Goal: Task Accomplishment & Management: Use online tool/utility

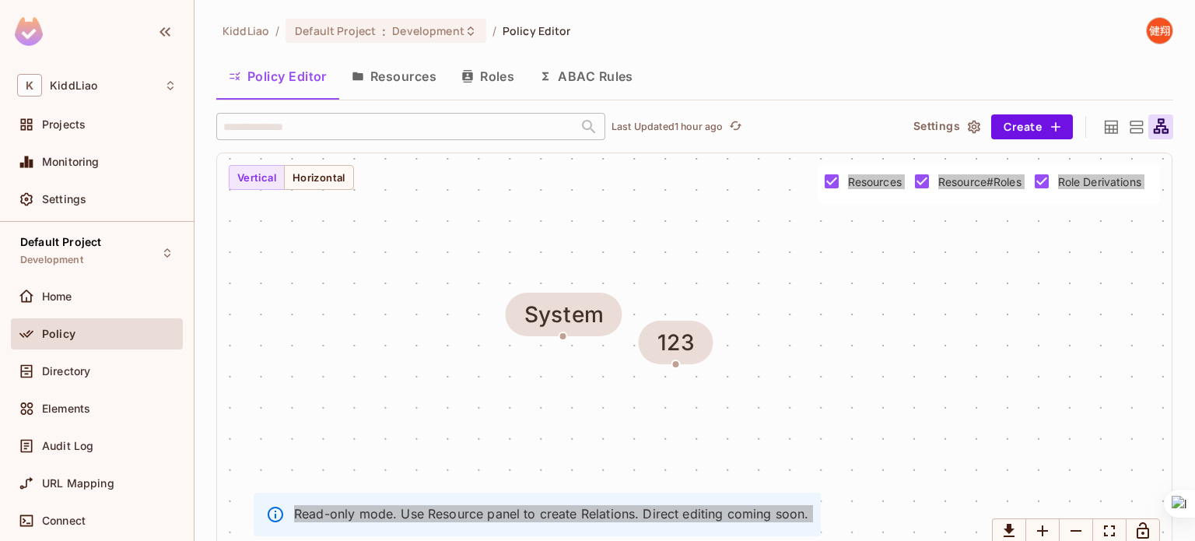
scroll to position [17, 0]
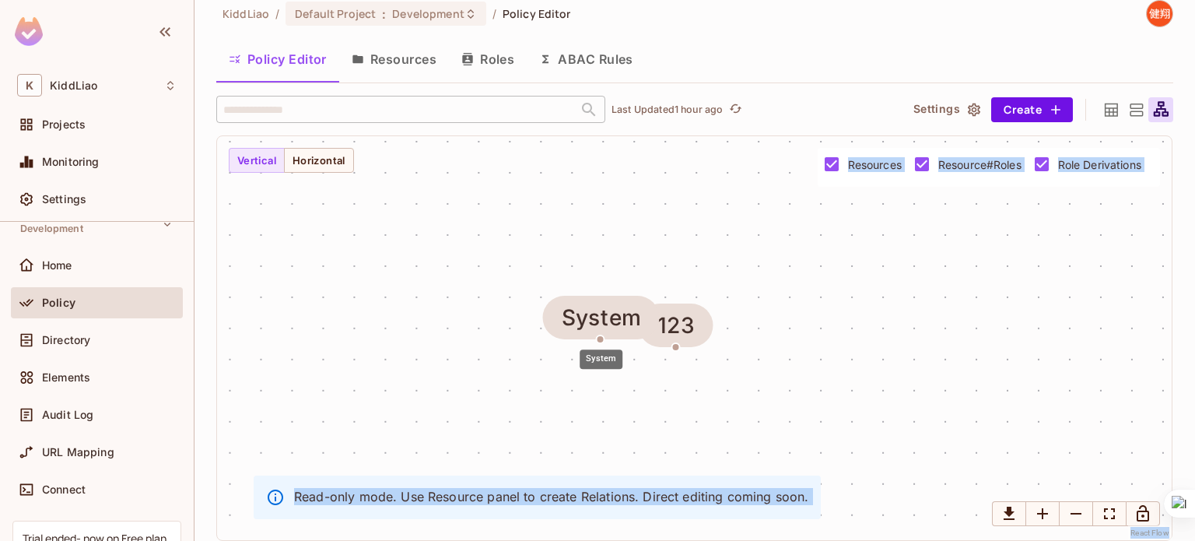
drag, startPoint x: 563, startPoint y: 316, endPoint x: 561, endPoint y: 308, distance: 8.1
click at [561, 308] on div "System" at bounding box center [601, 318] width 117 height 44
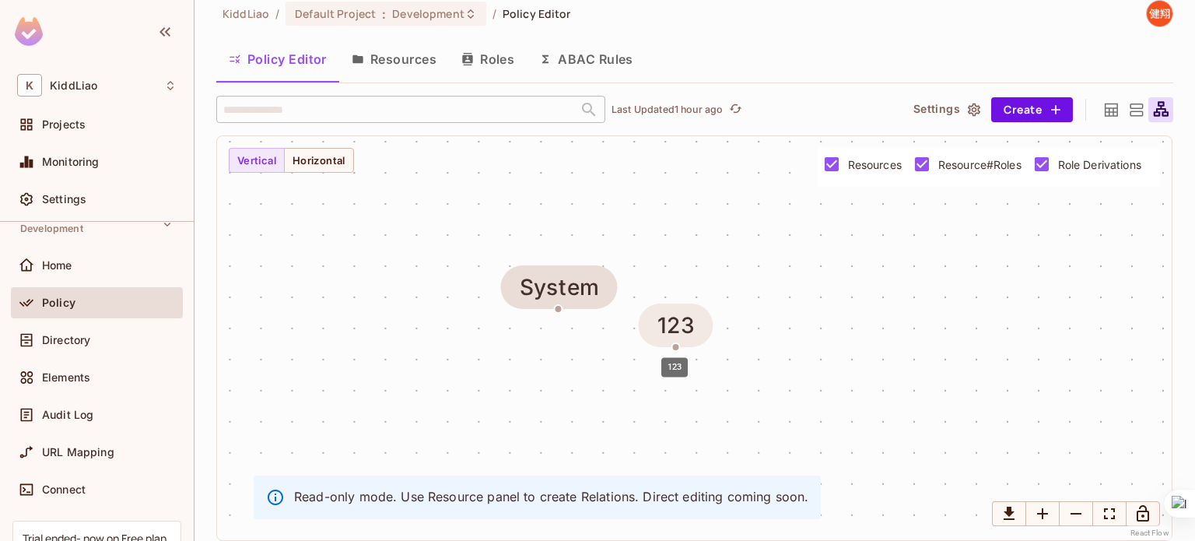
drag, startPoint x: 561, startPoint y: 308, endPoint x: 672, endPoint y: 345, distance: 117.1
drag, startPoint x: 675, startPoint y: 346, endPoint x: 631, endPoint y: 402, distance: 71.5
click at [631, 402] on div "System 123" at bounding box center [694, 338] width 955 height 404
click at [556, 303] on div "System" at bounding box center [560, 288] width 117 height 44
click at [672, 326] on div "123" at bounding box center [677, 326] width 38 height 25
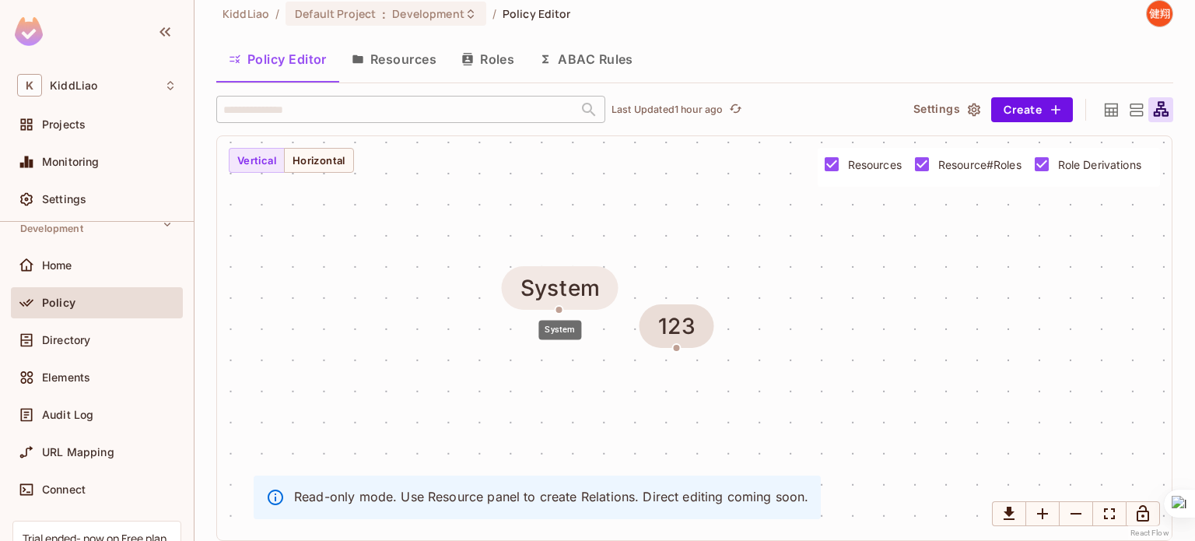
click at [563, 282] on div "System" at bounding box center [560, 287] width 79 height 25
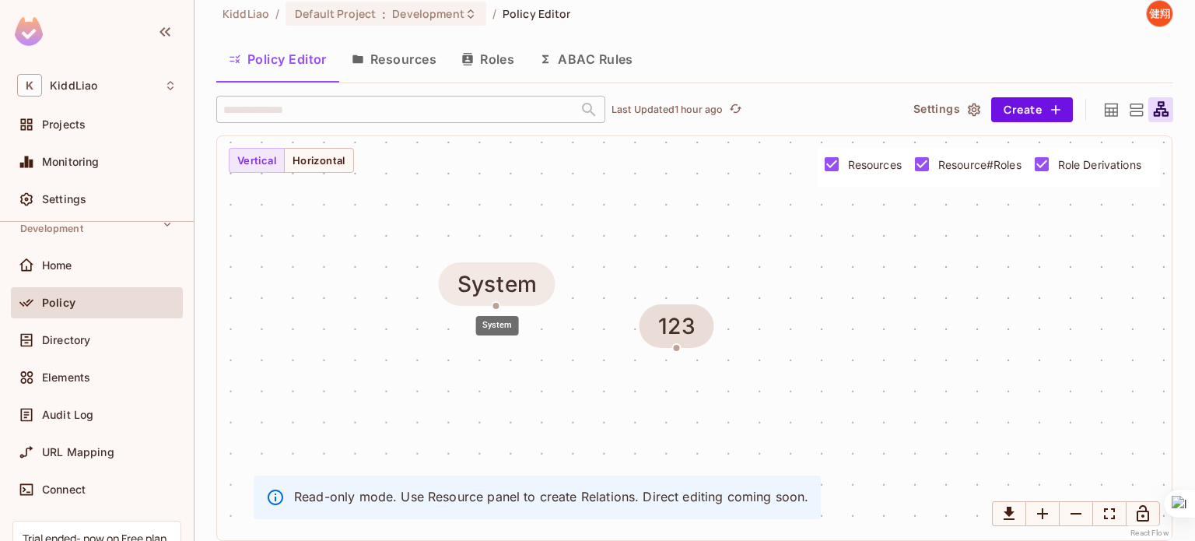
drag, startPoint x: 562, startPoint y: 308, endPoint x: 500, endPoint y: 307, distance: 61.5
click at [500, 307] on body "K KiddLiao Projects Monitoring Settings Default Project Development Home Policy…" at bounding box center [597, 270] width 1195 height 541
click at [675, 327] on div "123" at bounding box center [677, 326] width 38 height 25
click at [497, 300] on div "System" at bounding box center [497, 284] width 117 height 44
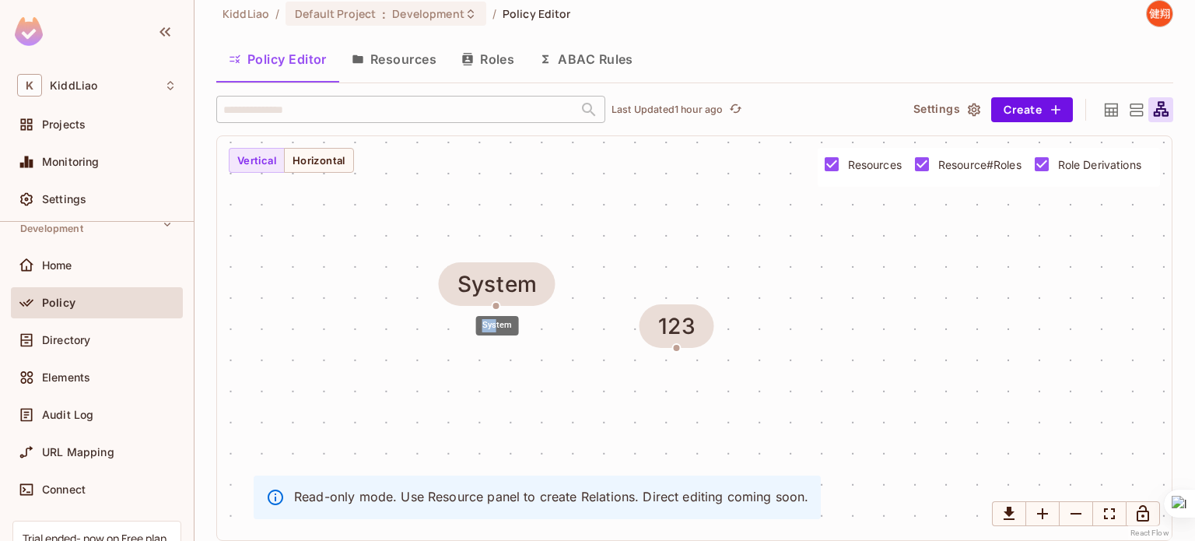
click at [496, 306] on div "System" at bounding box center [498, 321] width 46 height 32
click at [595, 377] on div "System 123" at bounding box center [694, 338] width 955 height 404
click at [1083, 516] on icon "Zoom Out" at bounding box center [1076, 513] width 19 height 19
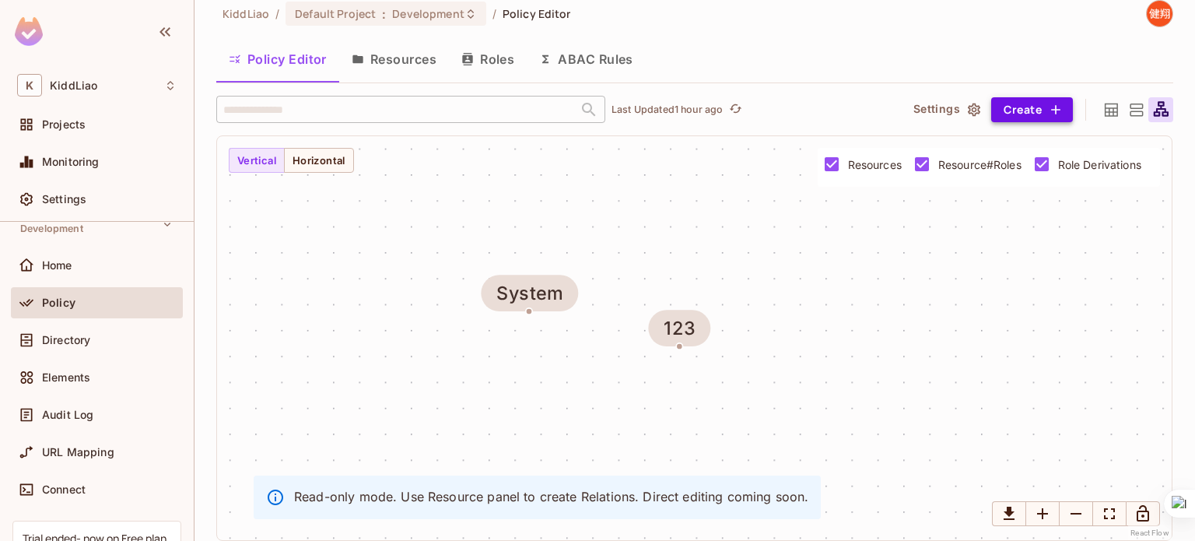
click at [1051, 105] on icon "button" at bounding box center [1055, 109] width 9 height 9
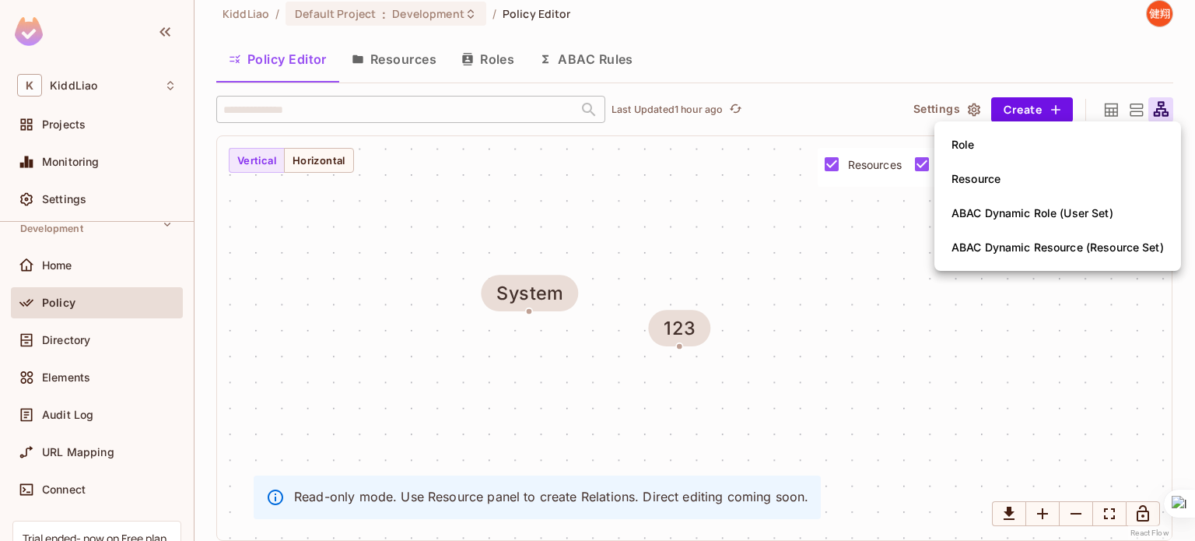
click at [879, 261] on div at bounding box center [597, 270] width 1195 height 541
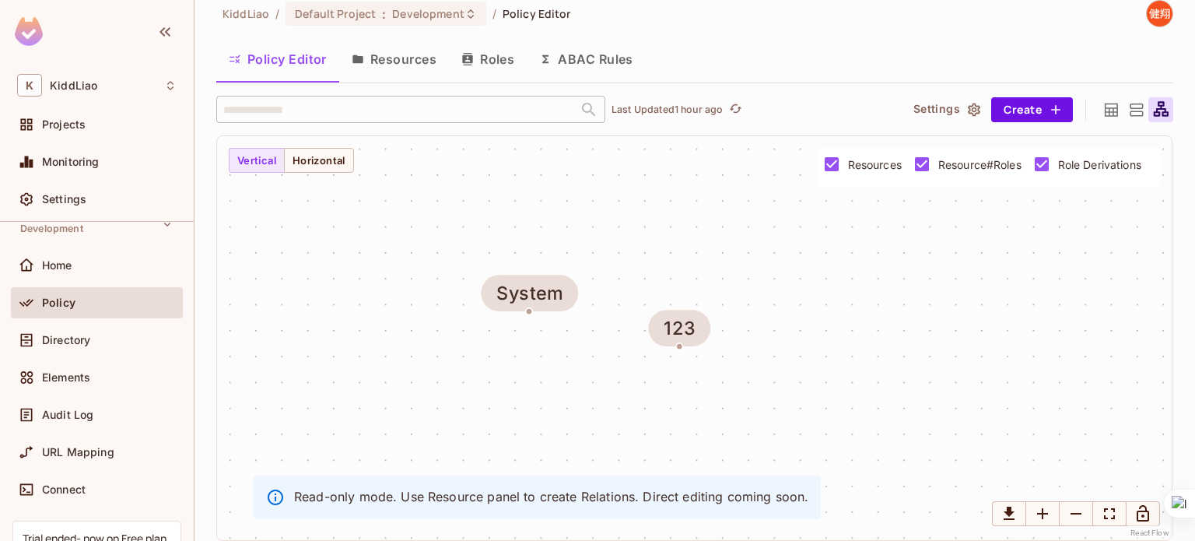
click at [333, 498] on p "Read-only mode. Use Resource panel to create Relations. Direct editing coming s…" at bounding box center [551, 496] width 514 height 17
click at [713, 495] on p "Read-only mode. Use Resource panel to create Relations. Direct editing coming s…" at bounding box center [551, 496] width 514 height 17
click at [374, 66] on button "Resources" at bounding box center [394, 59] width 110 height 39
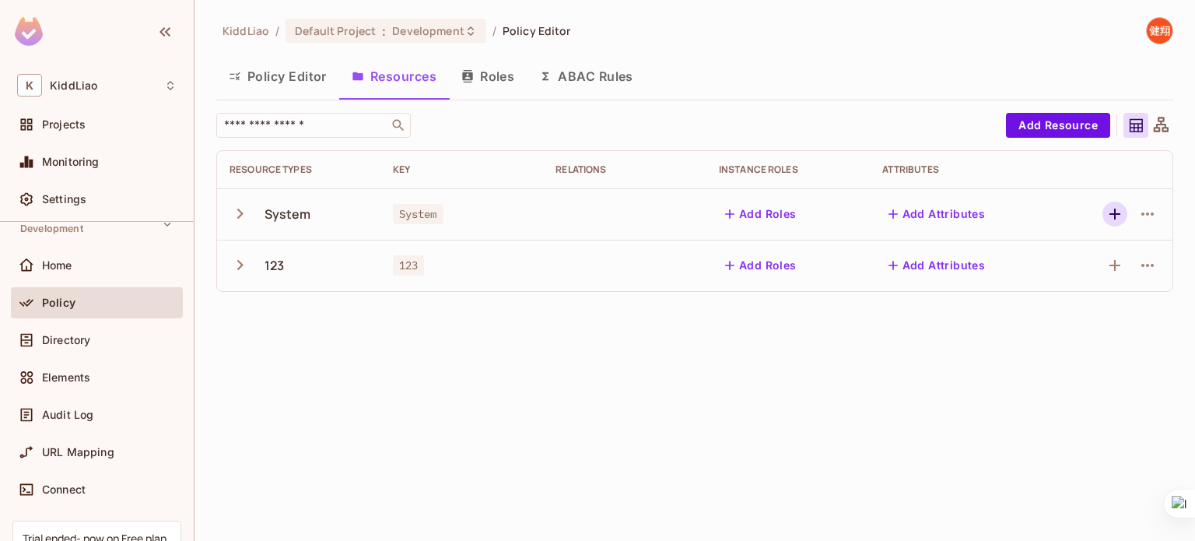
click at [1120, 220] on icon "button" at bounding box center [1115, 214] width 19 height 19
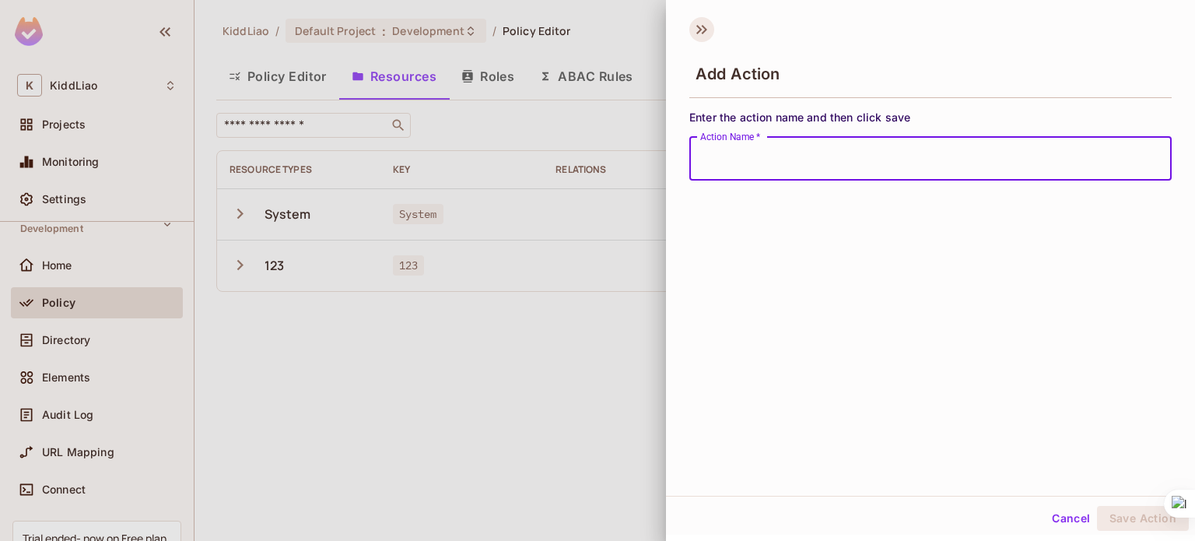
click at [699, 30] on icon at bounding box center [701, 29] width 25 height 25
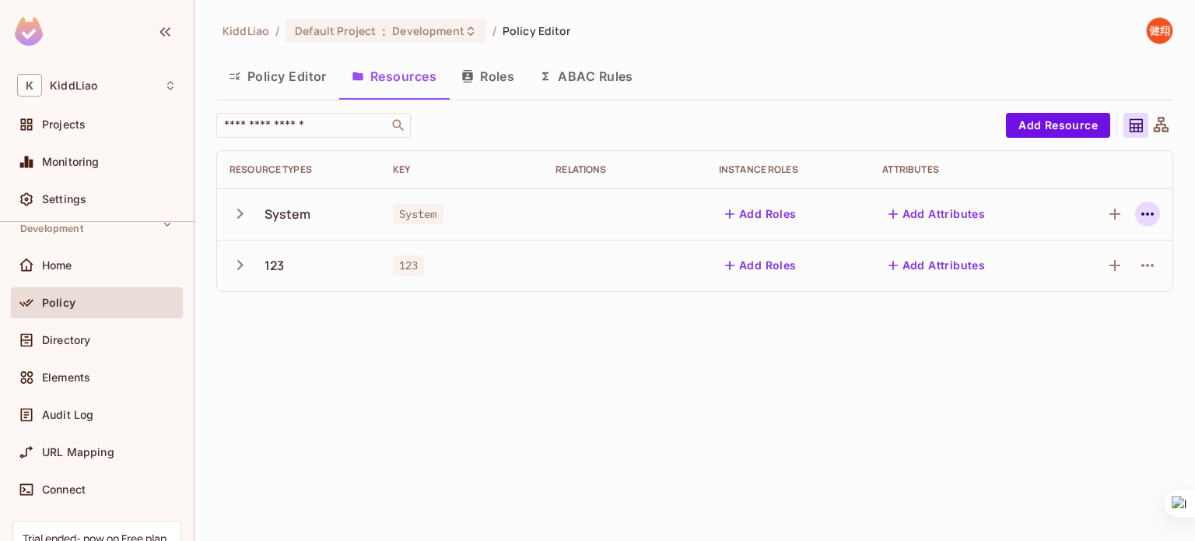
click at [1145, 219] on icon "button" at bounding box center [1147, 214] width 19 height 19
click at [235, 216] on div at bounding box center [597, 270] width 1195 height 541
click at [237, 216] on icon "button" at bounding box center [240, 213] width 21 height 21
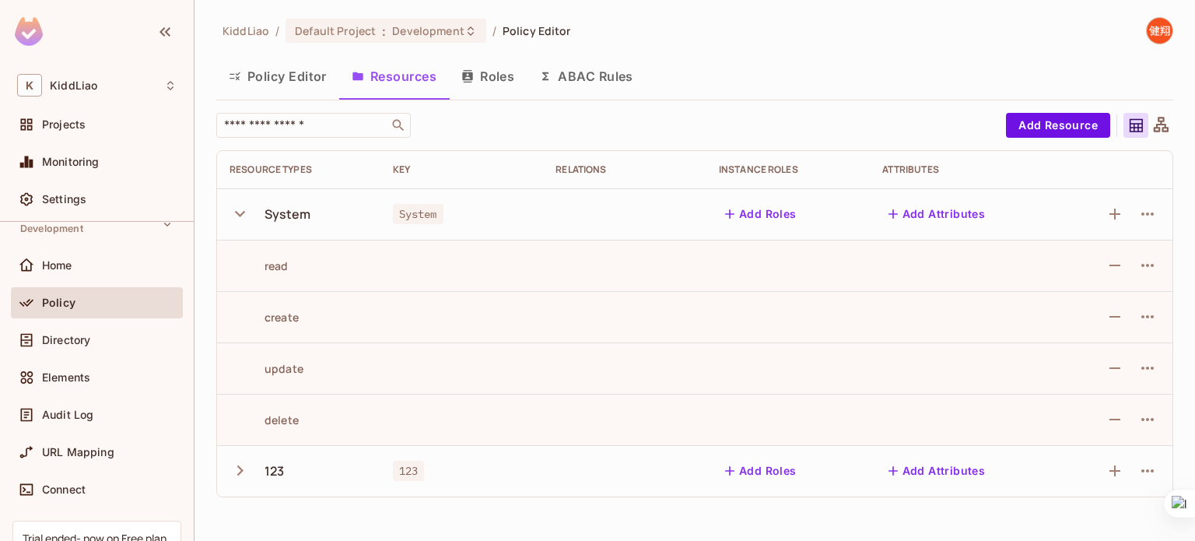
click at [237, 216] on icon "button" at bounding box center [240, 213] width 21 height 21
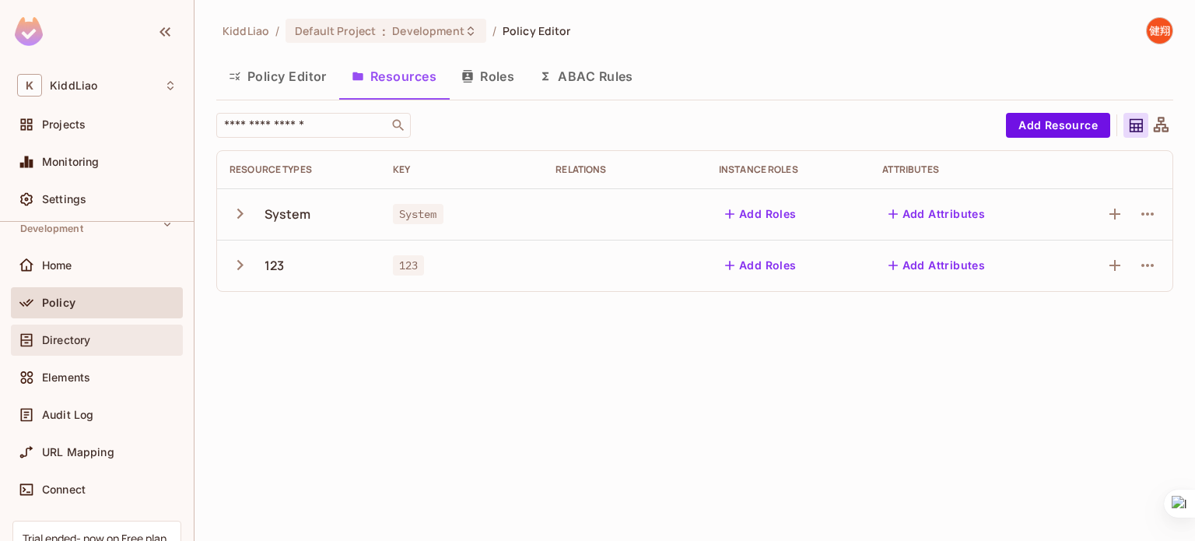
click at [119, 338] on div "Directory" at bounding box center [109, 340] width 135 height 12
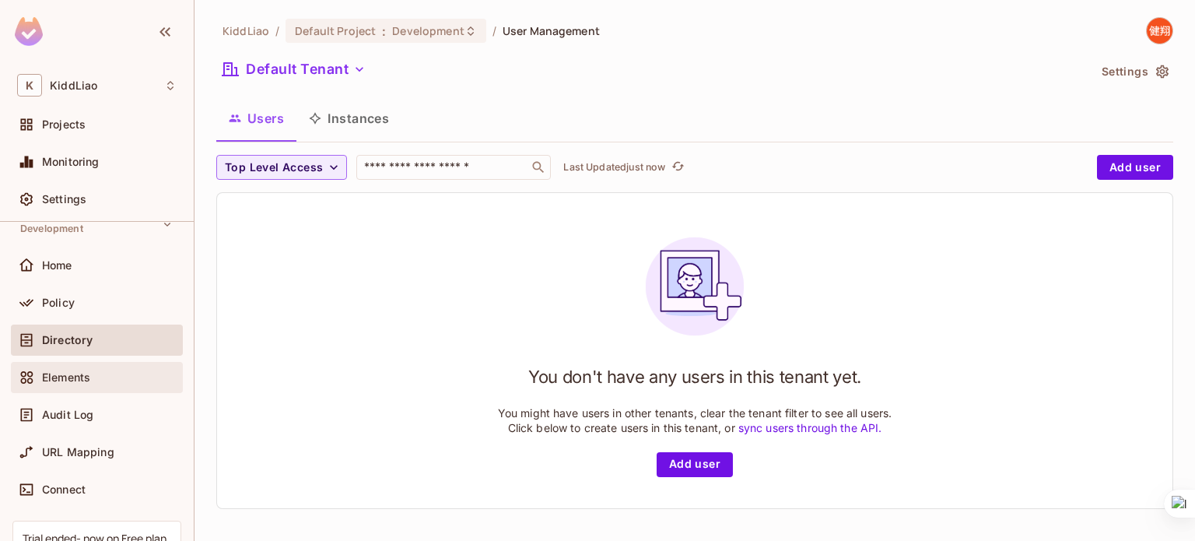
click at [100, 381] on div "Elements" at bounding box center [109, 377] width 135 height 12
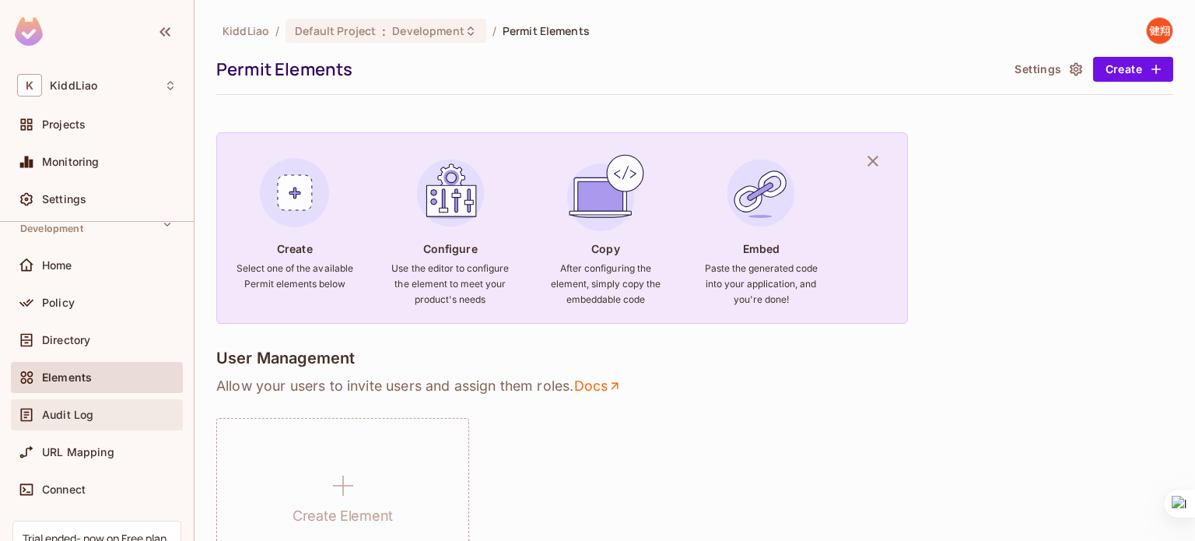
click at [91, 412] on span "Audit Log" at bounding box center [67, 415] width 51 height 12
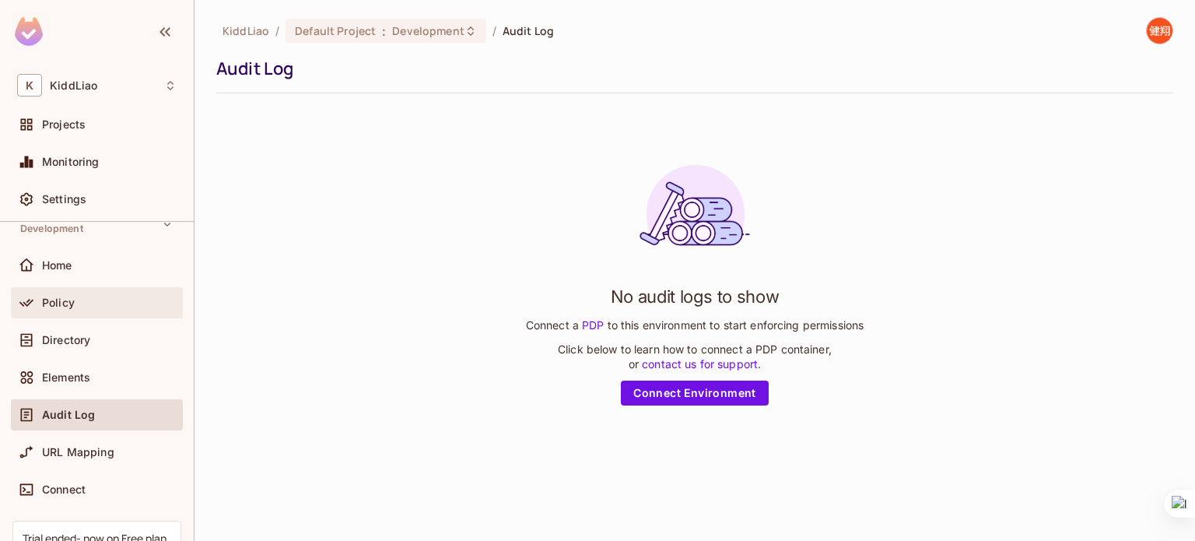
click at [75, 289] on div "Policy" at bounding box center [97, 302] width 172 height 31
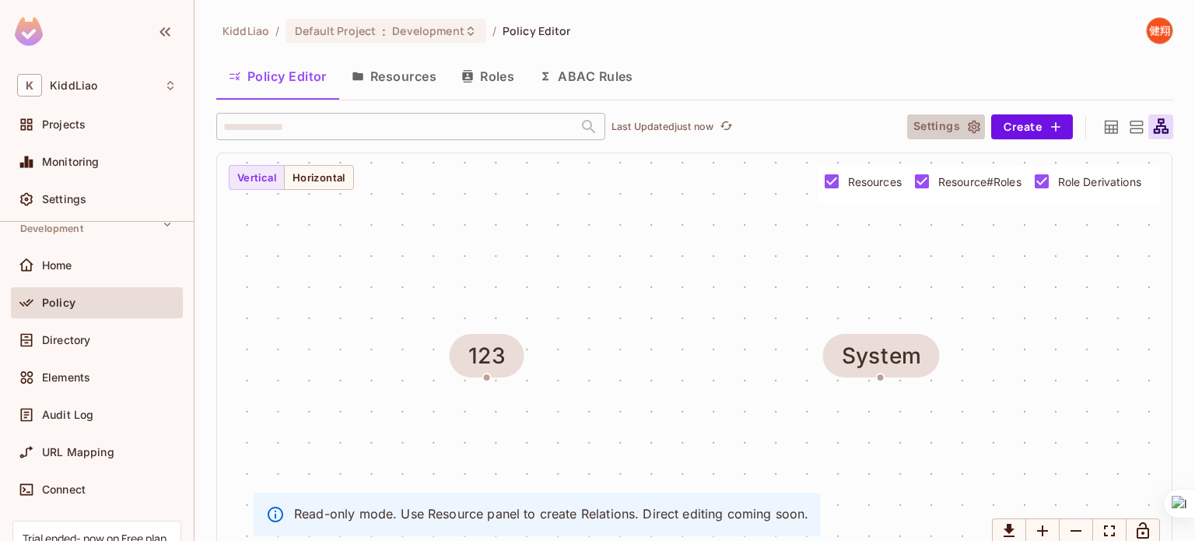
click at [968, 125] on icon "button" at bounding box center [974, 126] width 12 height 13
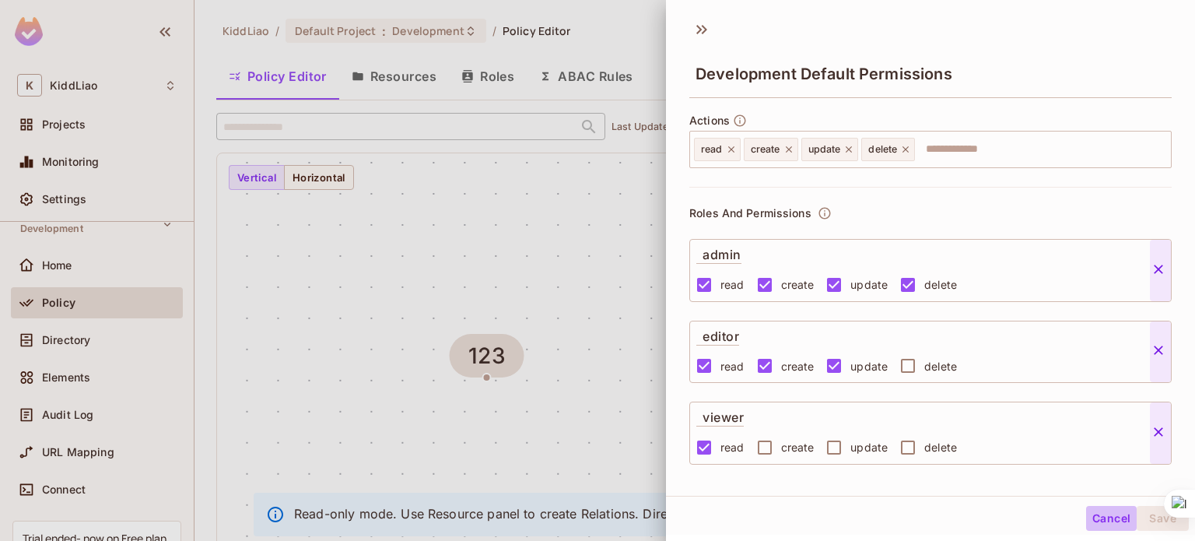
click at [1102, 522] on button "Cancel" at bounding box center [1111, 518] width 51 height 25
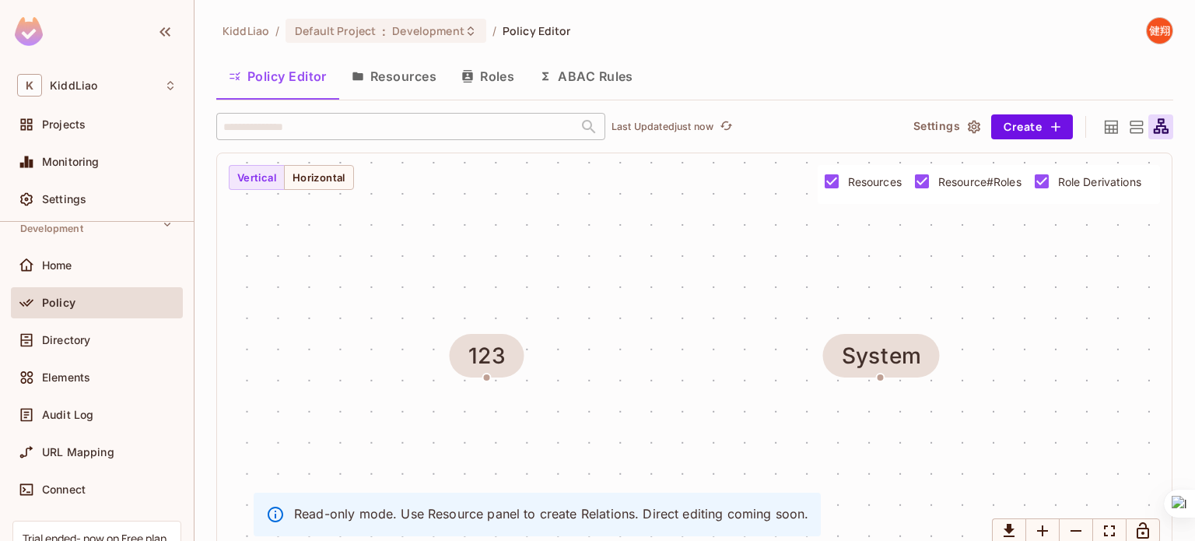
click at [787, 229] on div "System 123" at bounding box center [694, 355] width 955 height 404
click at [395, 83] on button "Resources" at bounding box center [394, 76] width 110 height 39
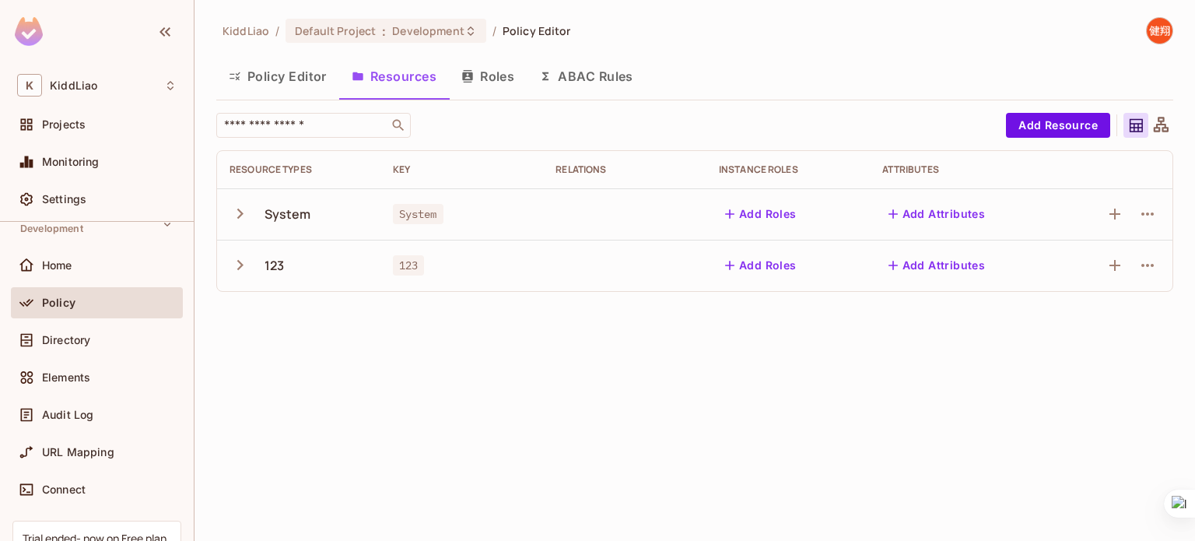
click at [286, 73] on button "Policy Editor" at bounding box center [277, 76] width 123 height 39
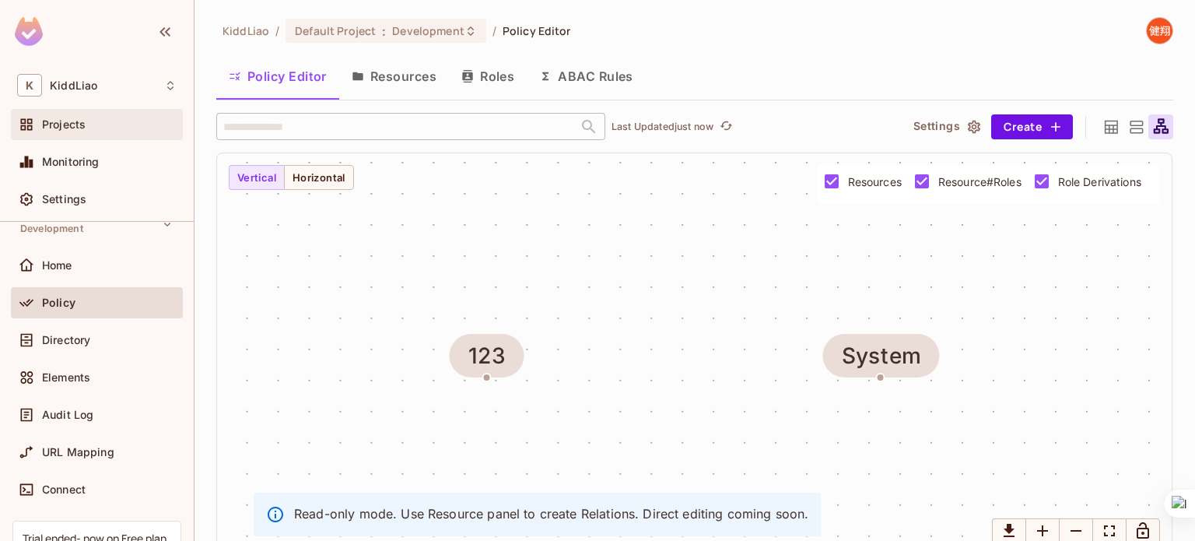
click at [90, 119] on div "Projects" at bounding box center [109, 124] width 135 height 12
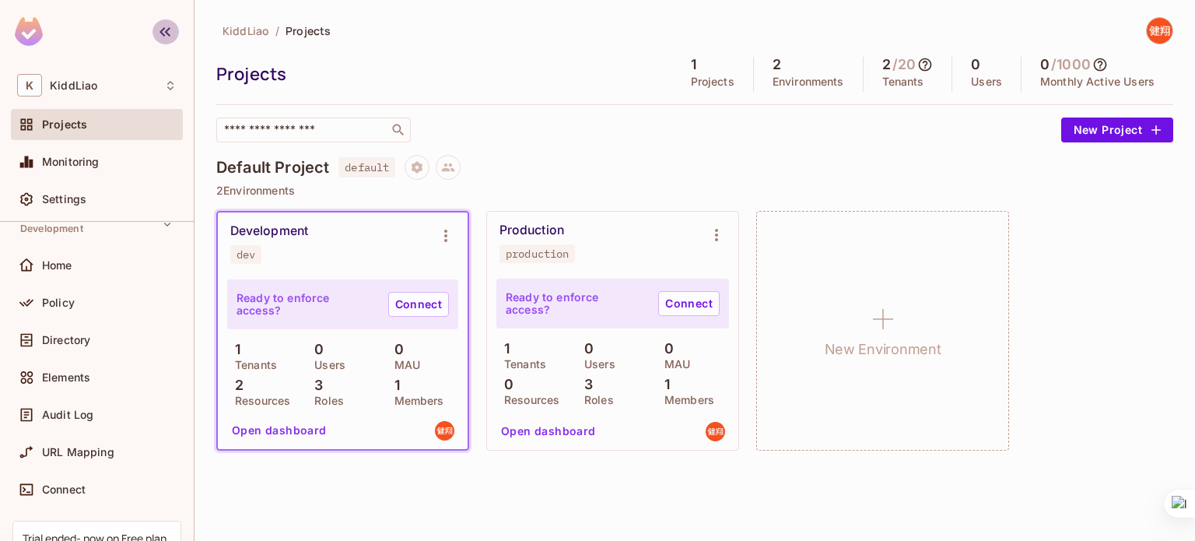
click at [160, 24] on icon "button" at bounding box center [165, 32] width 19 height 19
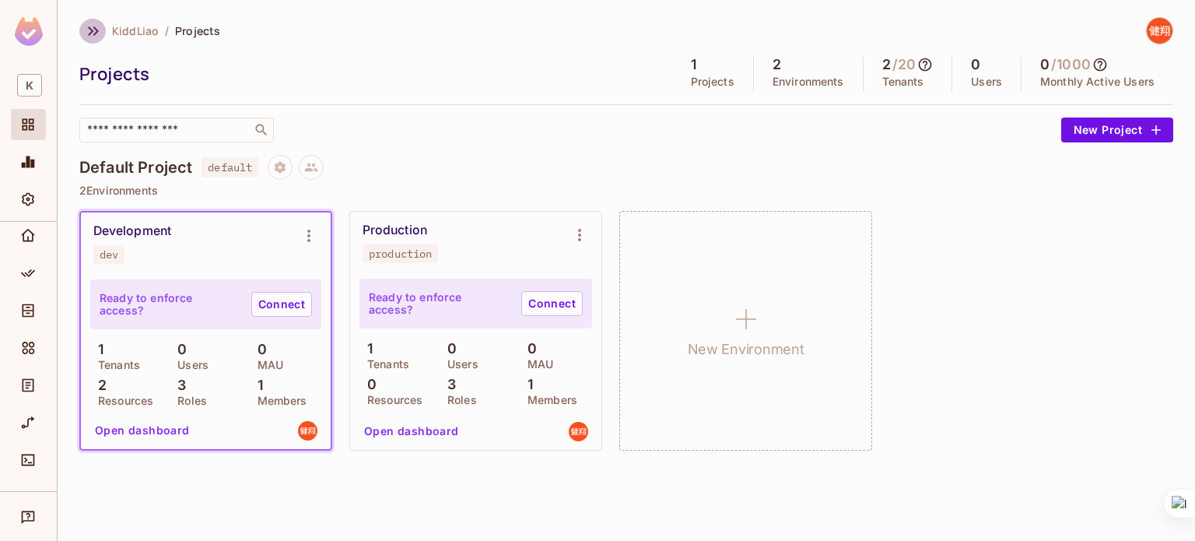
click at [85, 37] on icon "button" at bounding box center [93, 31] width 19 height 19
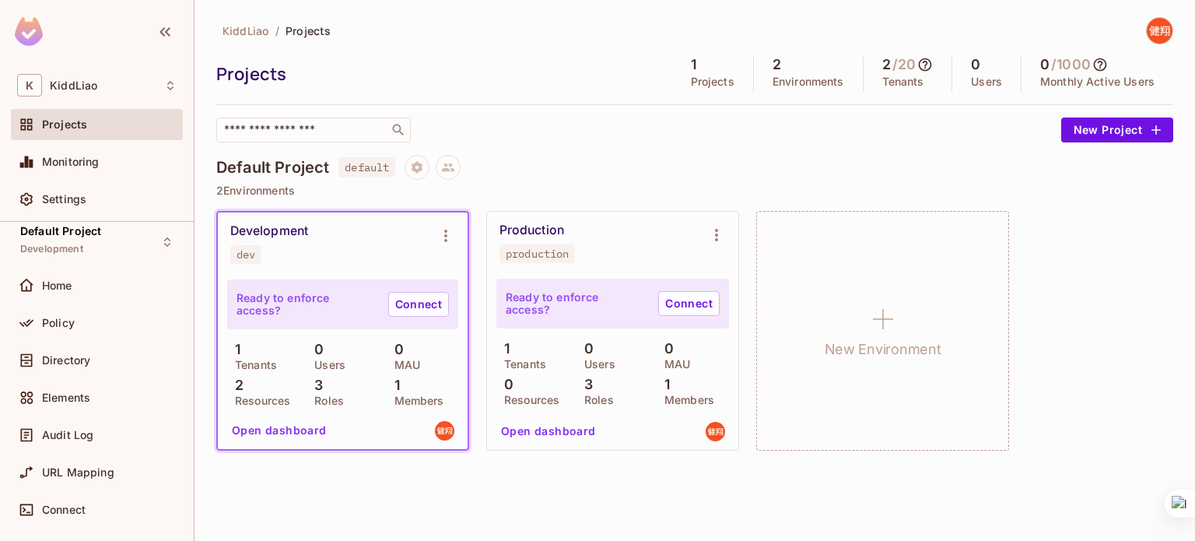
scroll to position [7, 0]
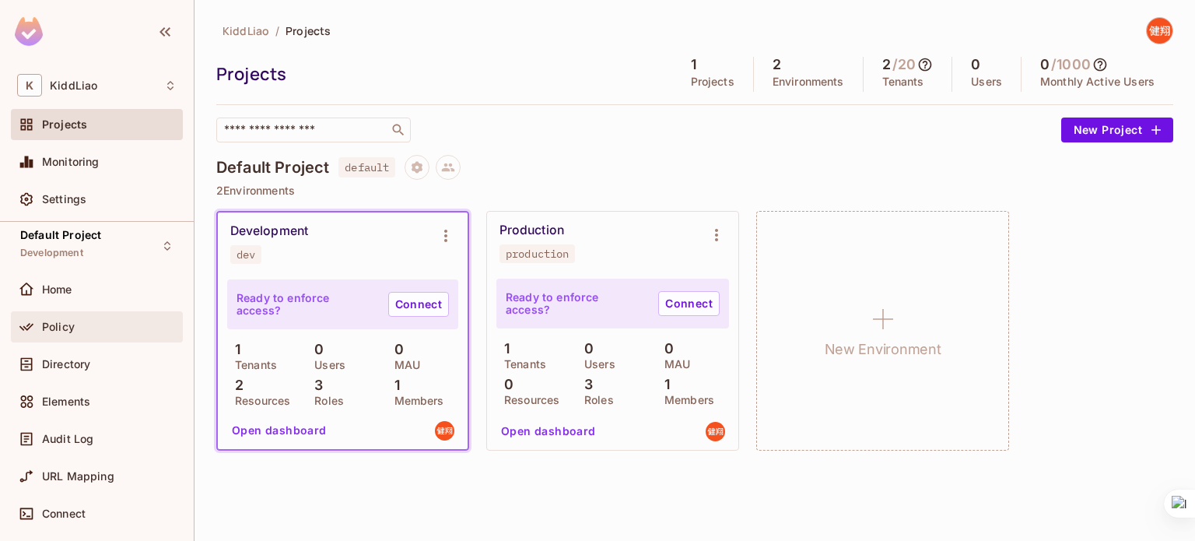
click at [66, 330] on span "Policy" at bounding box center [58, 327] width 33 height 12
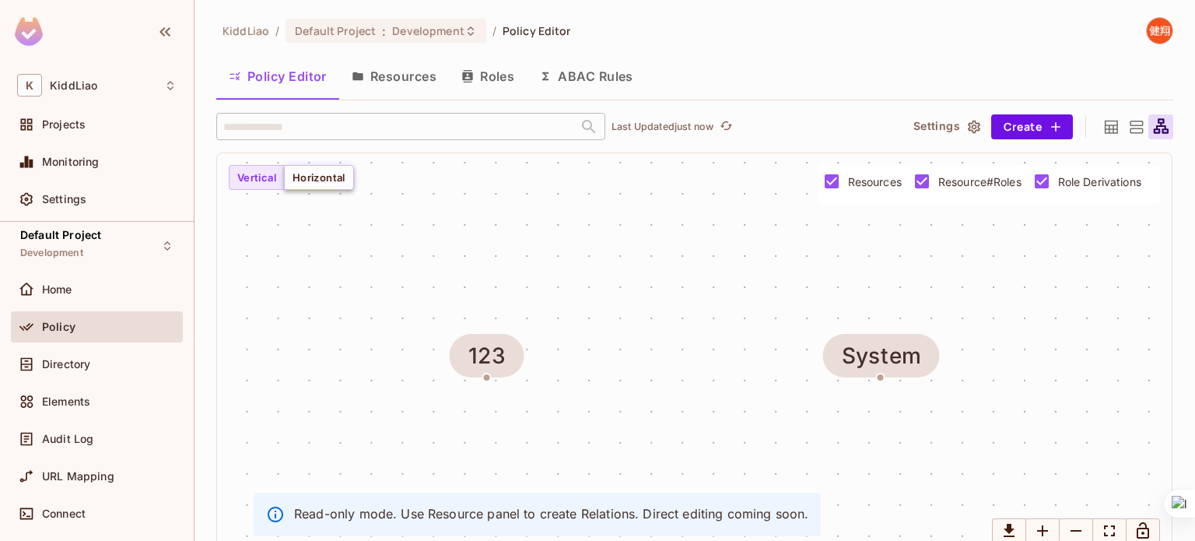
click at [325, 187] on button "Horizontal" at bounding box center [319, 177] width 70 height 25
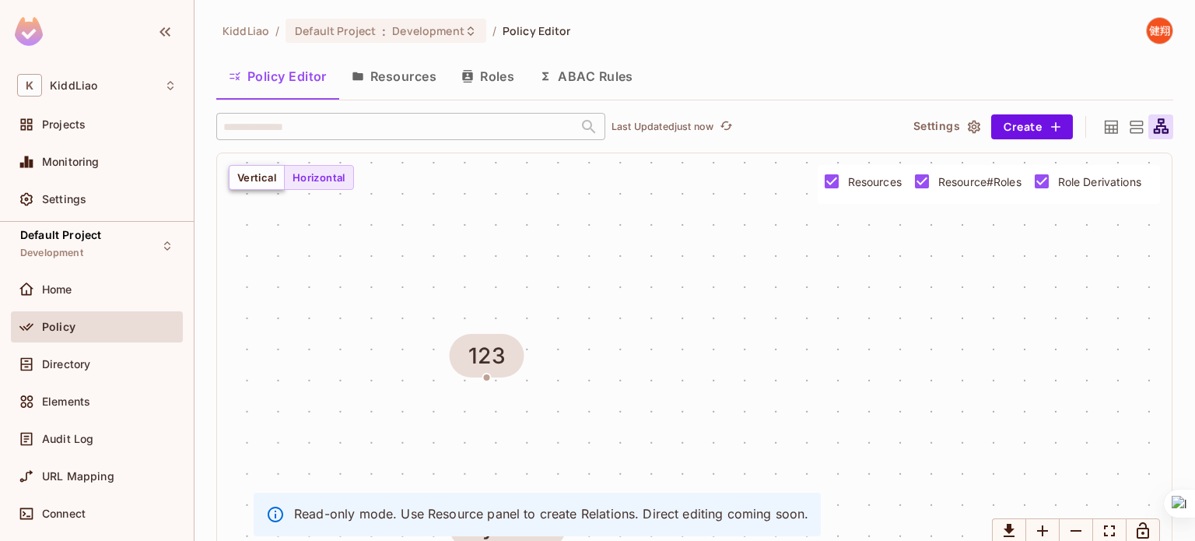
click at [258, 174] on button "Vertical" at bounding box center [257, 177] width 56 height 25
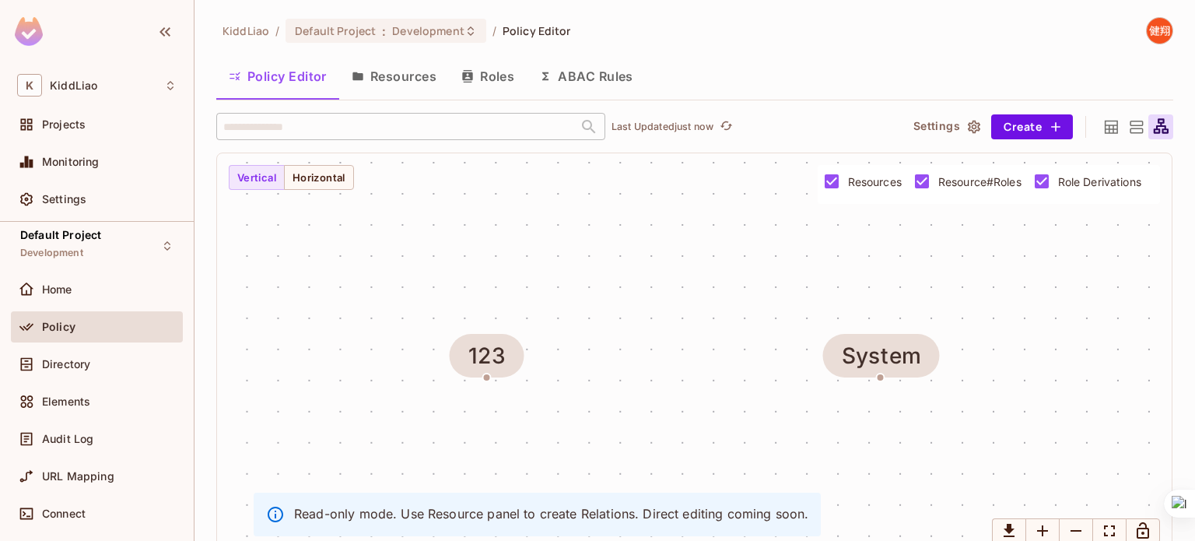
scroll to position [17, 0]
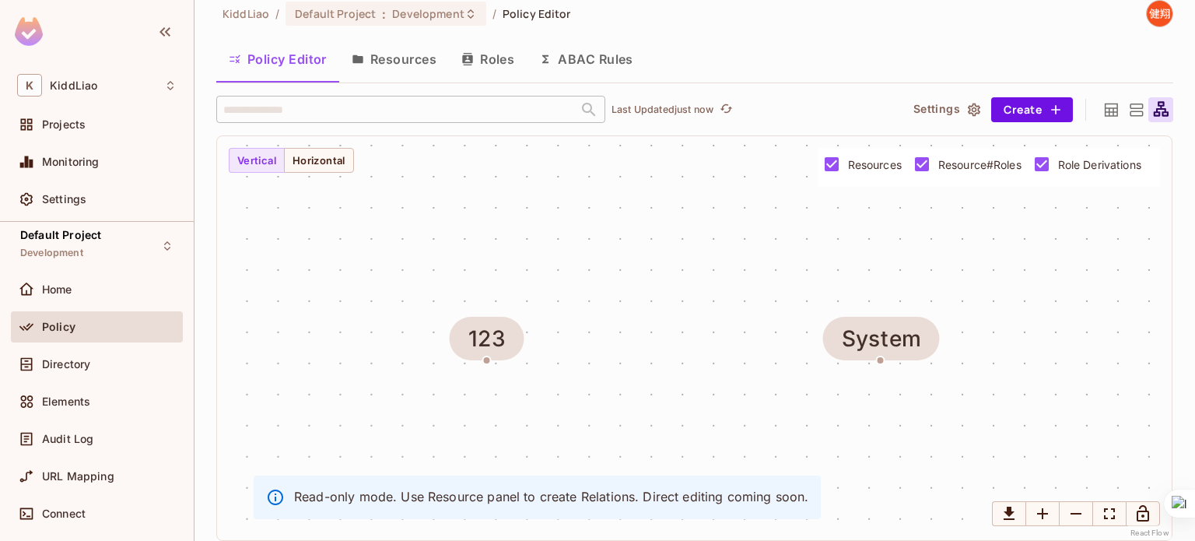
click at [1105, 112] on icon at bounding box center [1111, 109] width 19 height 19
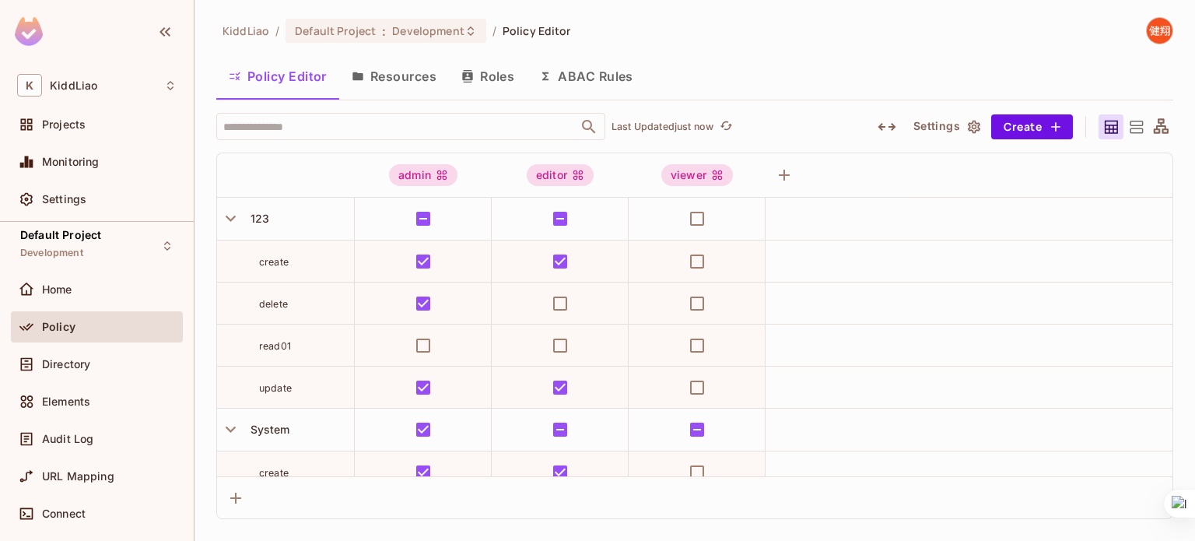
scroll to position [0, 0]
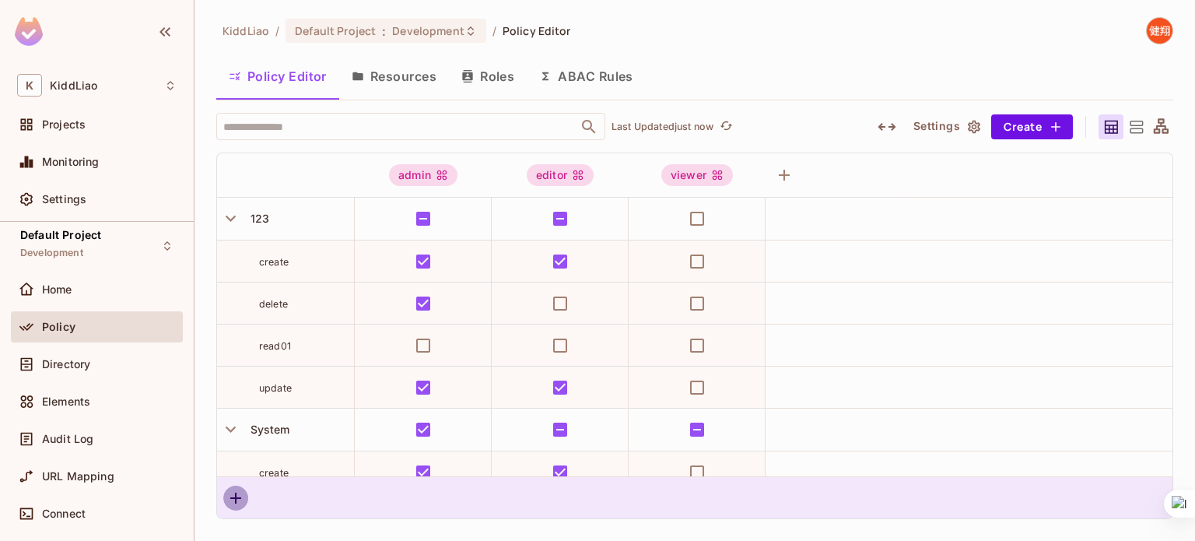
click at [240, 500] on icon "button" at bounding box center [235, 498] width 19 height 19
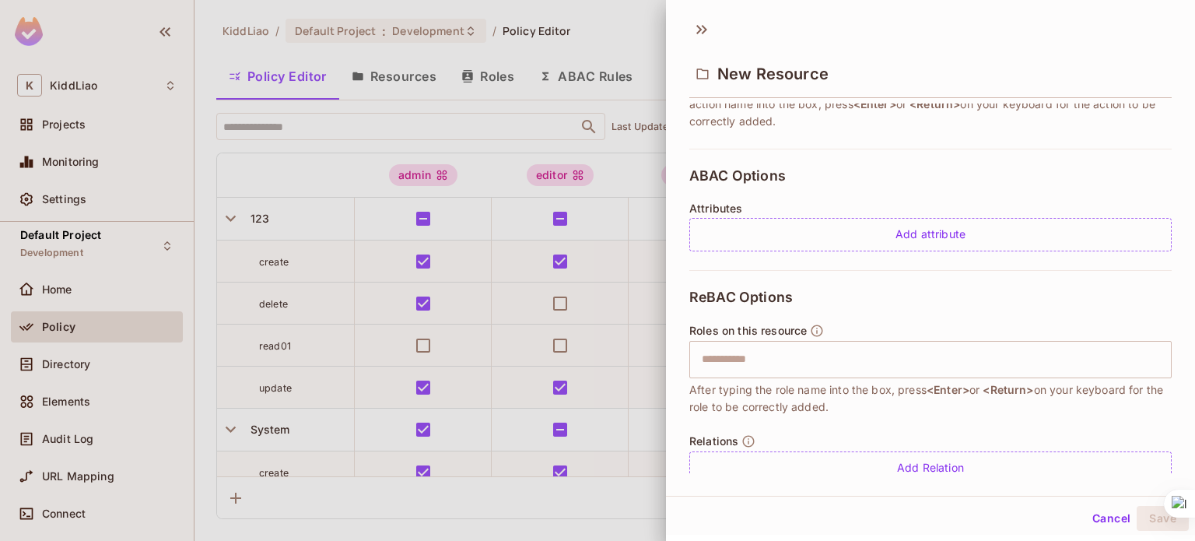
scroll to position [314, 0]
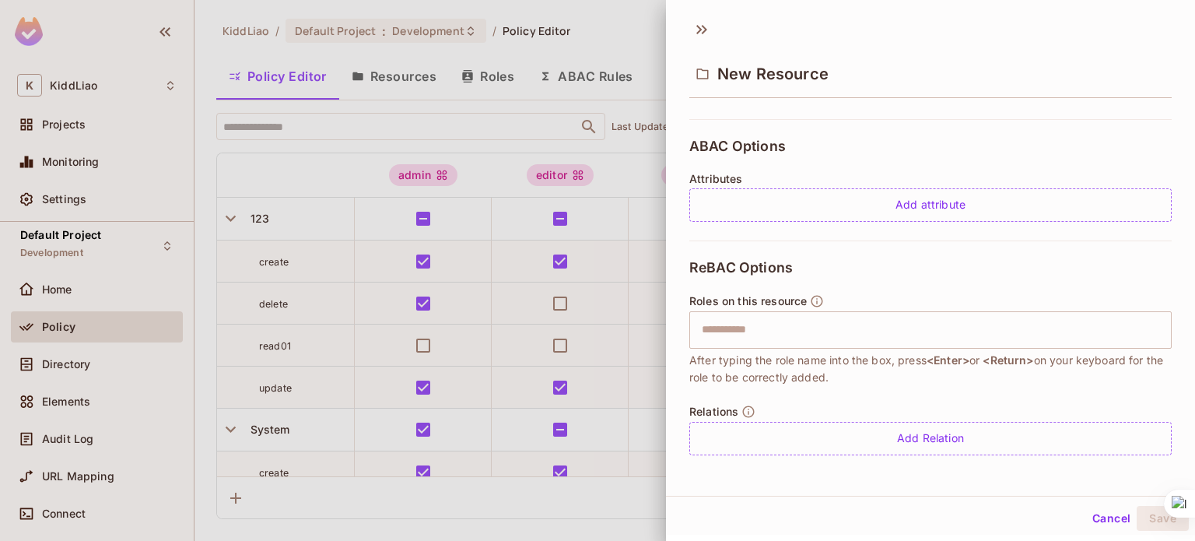
click at [257, 209] on div at bounding box center [597, 270] width 1195 height 541
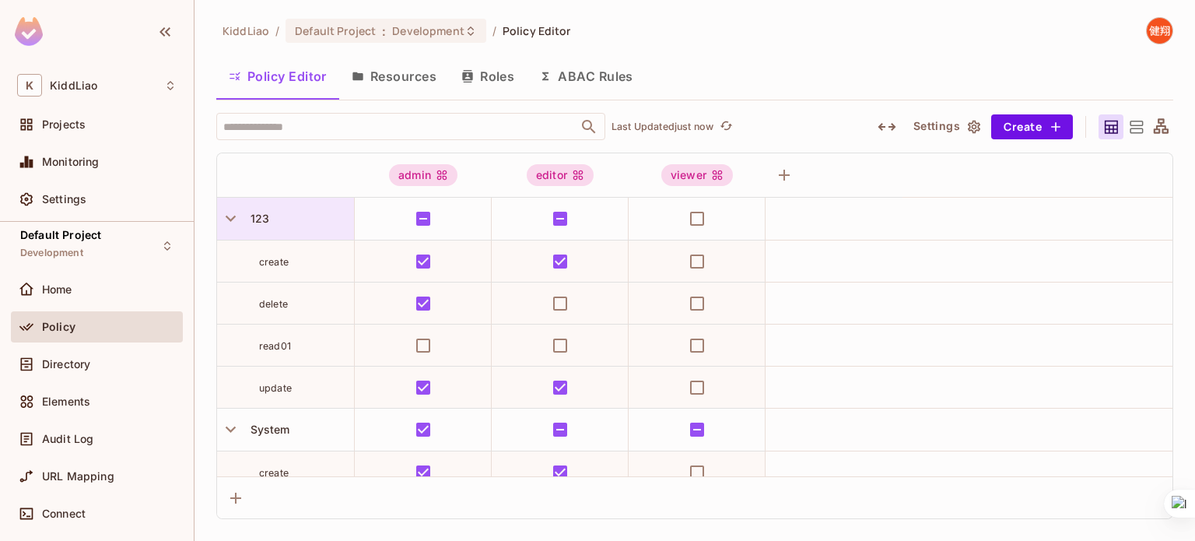
click at [258, 212] on span "123" at bounding box center [256, 218] width 25 height 13
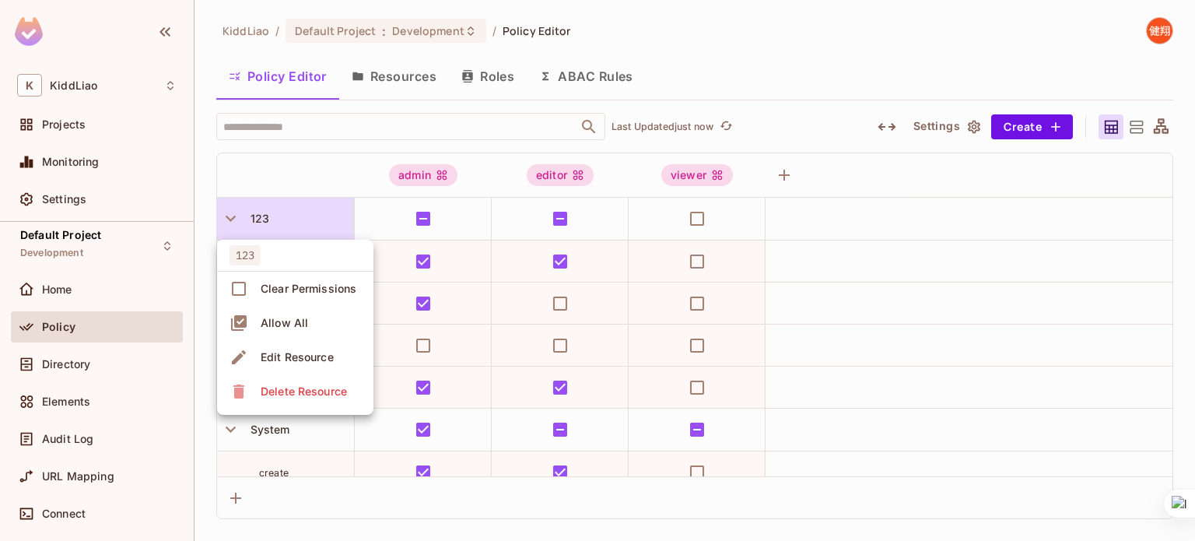
click at [304, 351] on div "Edit Resource" at bounding box center [297, 357] width 73 height 16
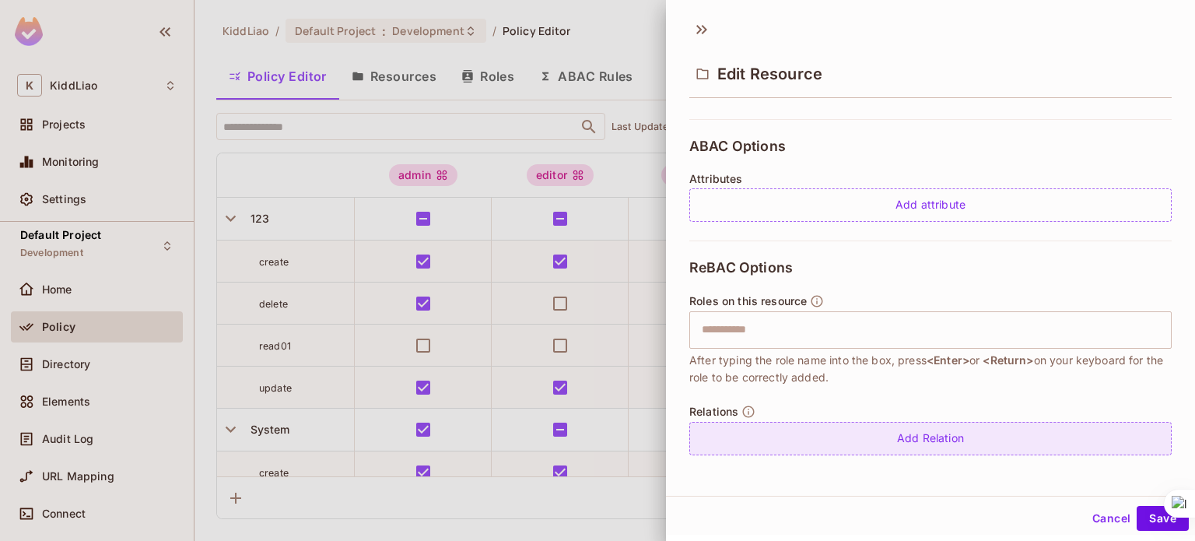
click at [829, 432] on div "Add Relation" at bounding box center [930, 438] width 482 height 33
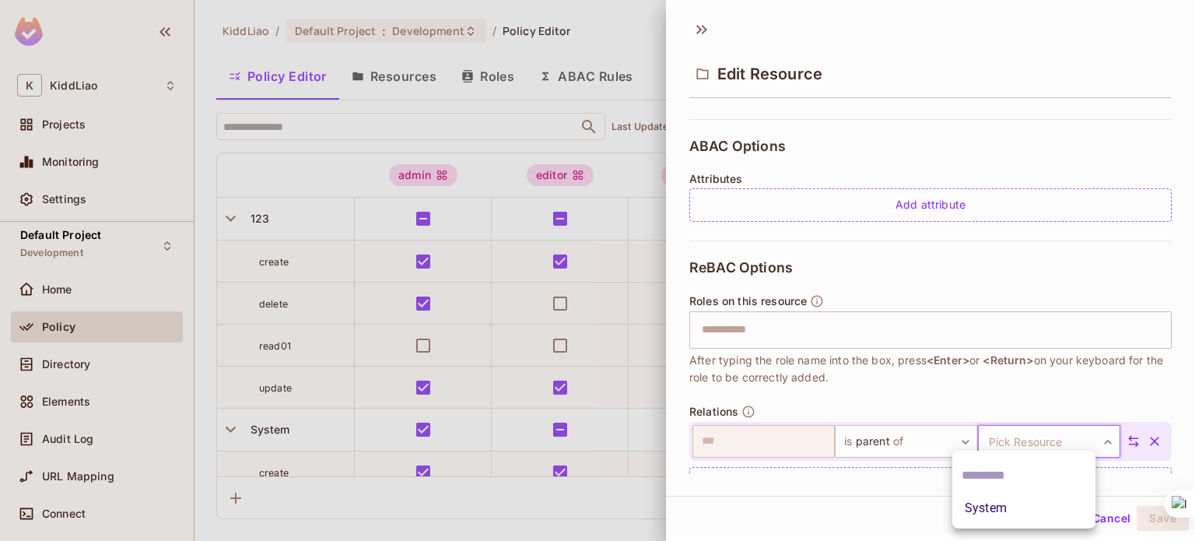
click at [996, 435] on body "K KiddLiao Projects Monitoring Settings Default Project Development Home Policy…" at bounding box center [597, 270] width 1195 height 541
click at [995, 519] on li "System" at bounding box center [1023, 508] width 143 height 28
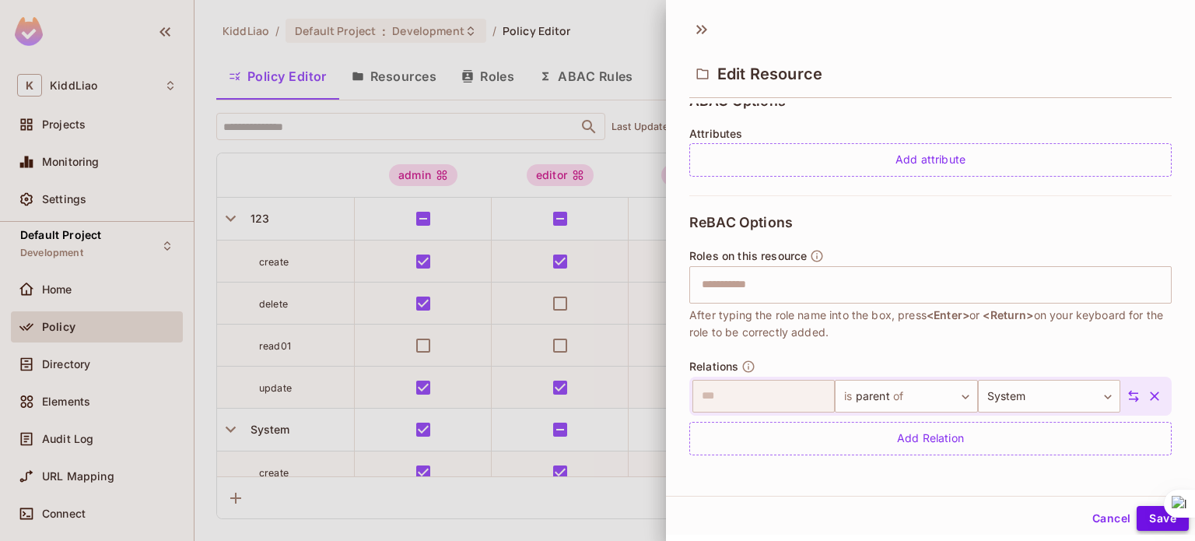
click at [1142, 523] on button "Save" at bounding box center [1163, 518] width 52 height 25
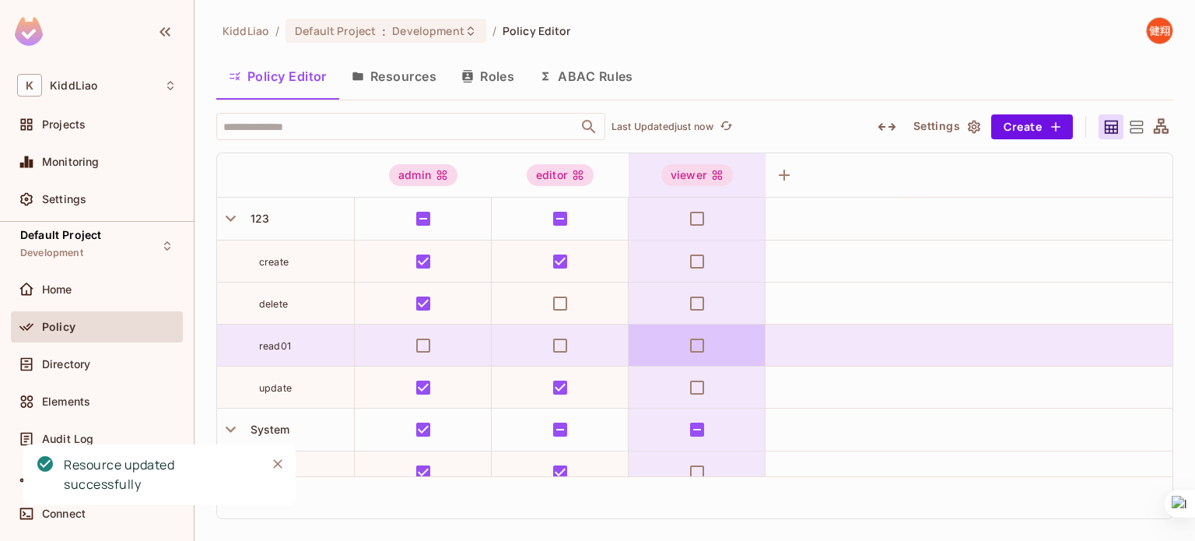
click at [1167, 127] on icon at bounding box center [1161, 126] width 19 height 19
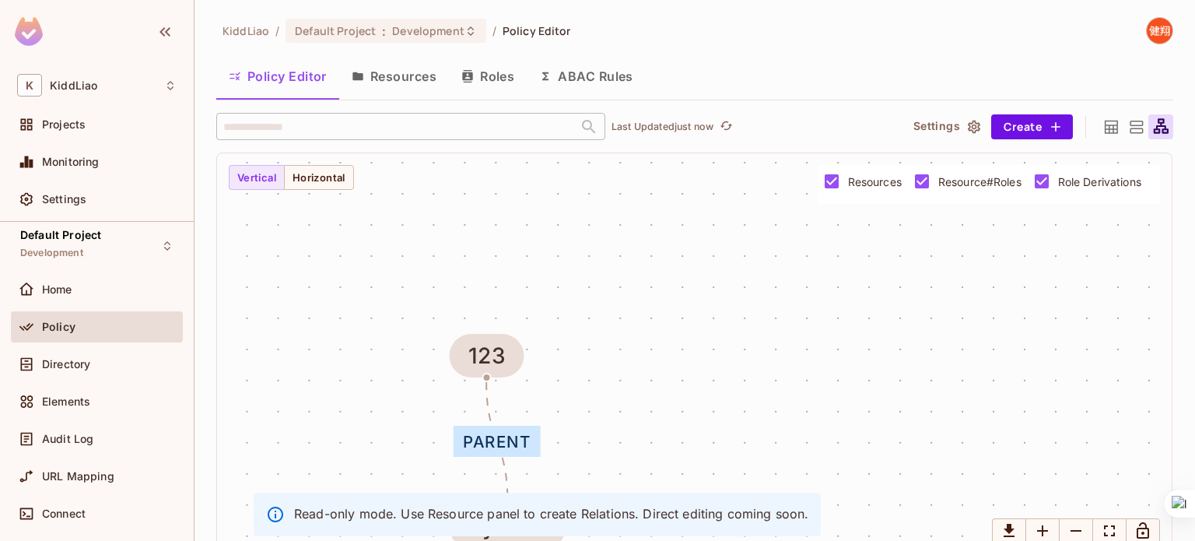
scroll to position [17, 0]
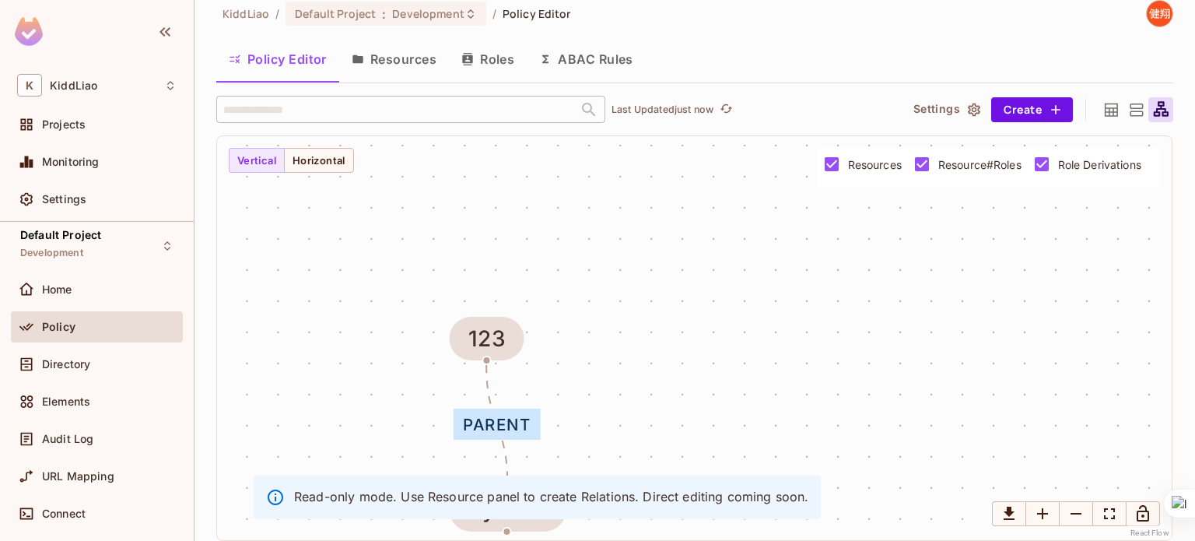
click at [847, 369] on div "parent System 123" at bounding box center [694, 338] width 955 height 404
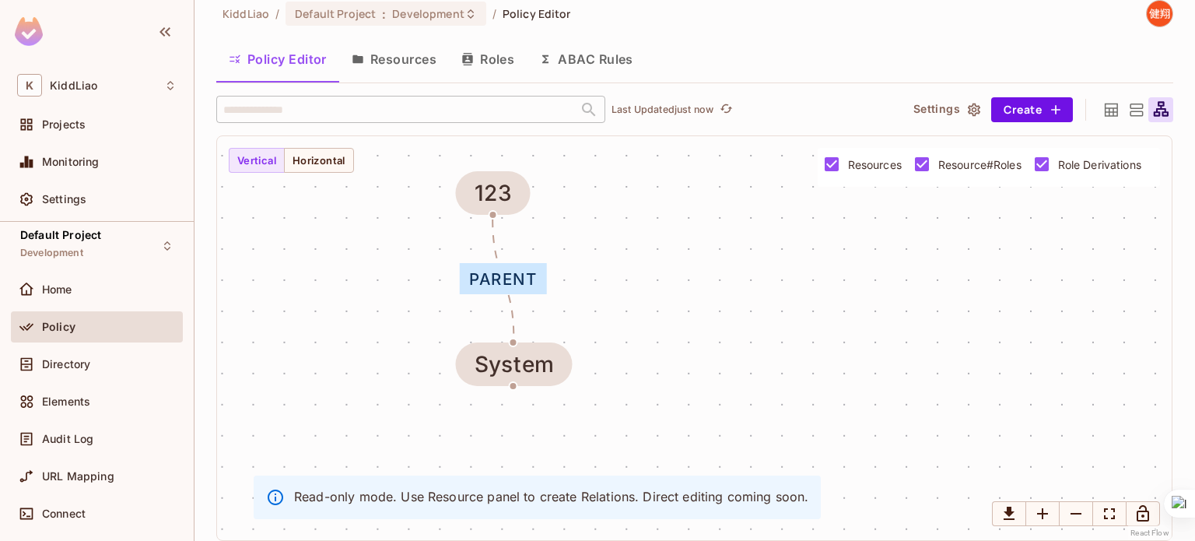
drag, startPoint x: 498, startPoint y: 424, endPoint x: 503, endPoint y: 277, distance: 147.2
click at [503, 277] on div "parent" at bounding box center [503, 278] width 87 height 31
